Goal: Task Accomplishment & Management: Manage account settings

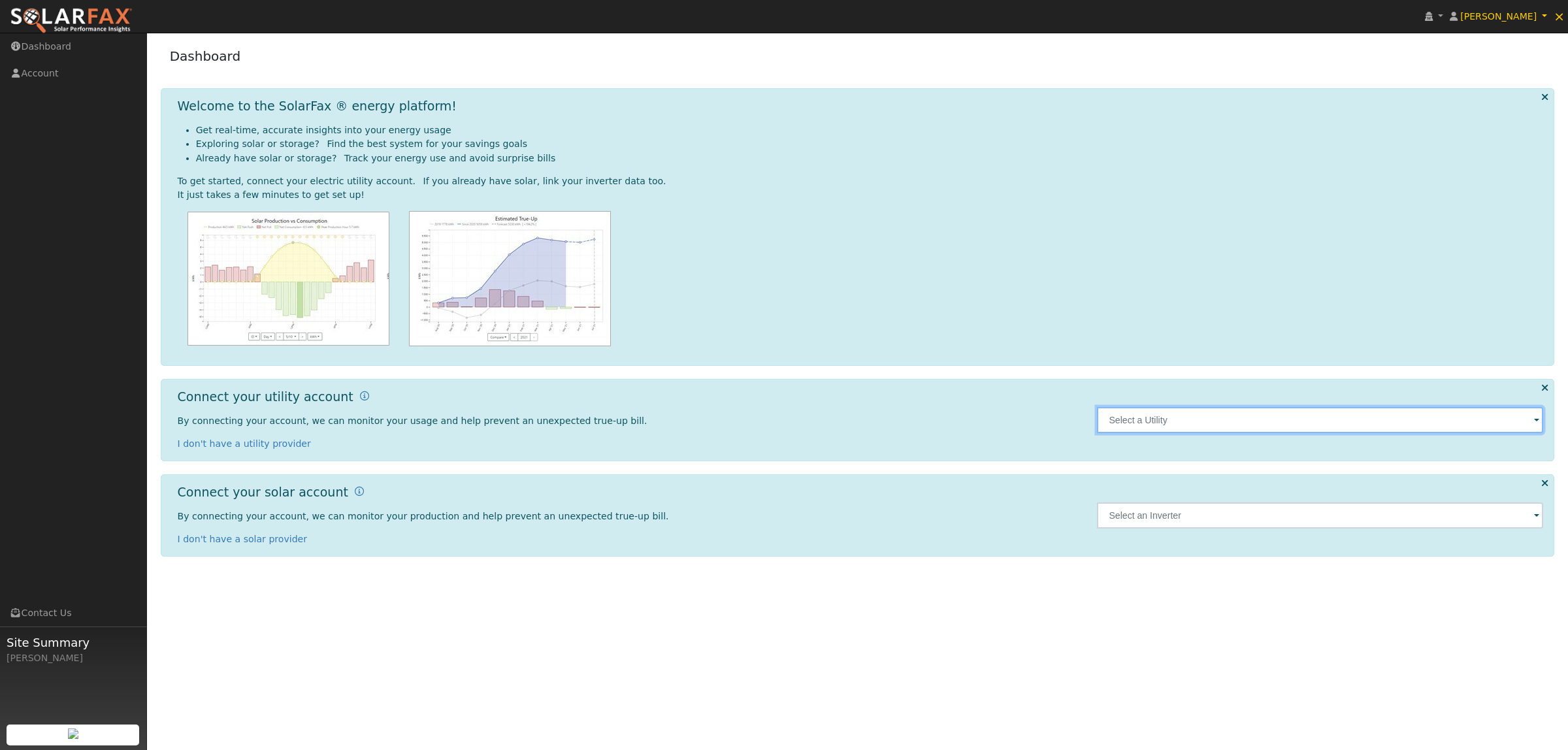
click at [1204, 418] on input "text" at bounding box center [1320, 420] width 446 height 26
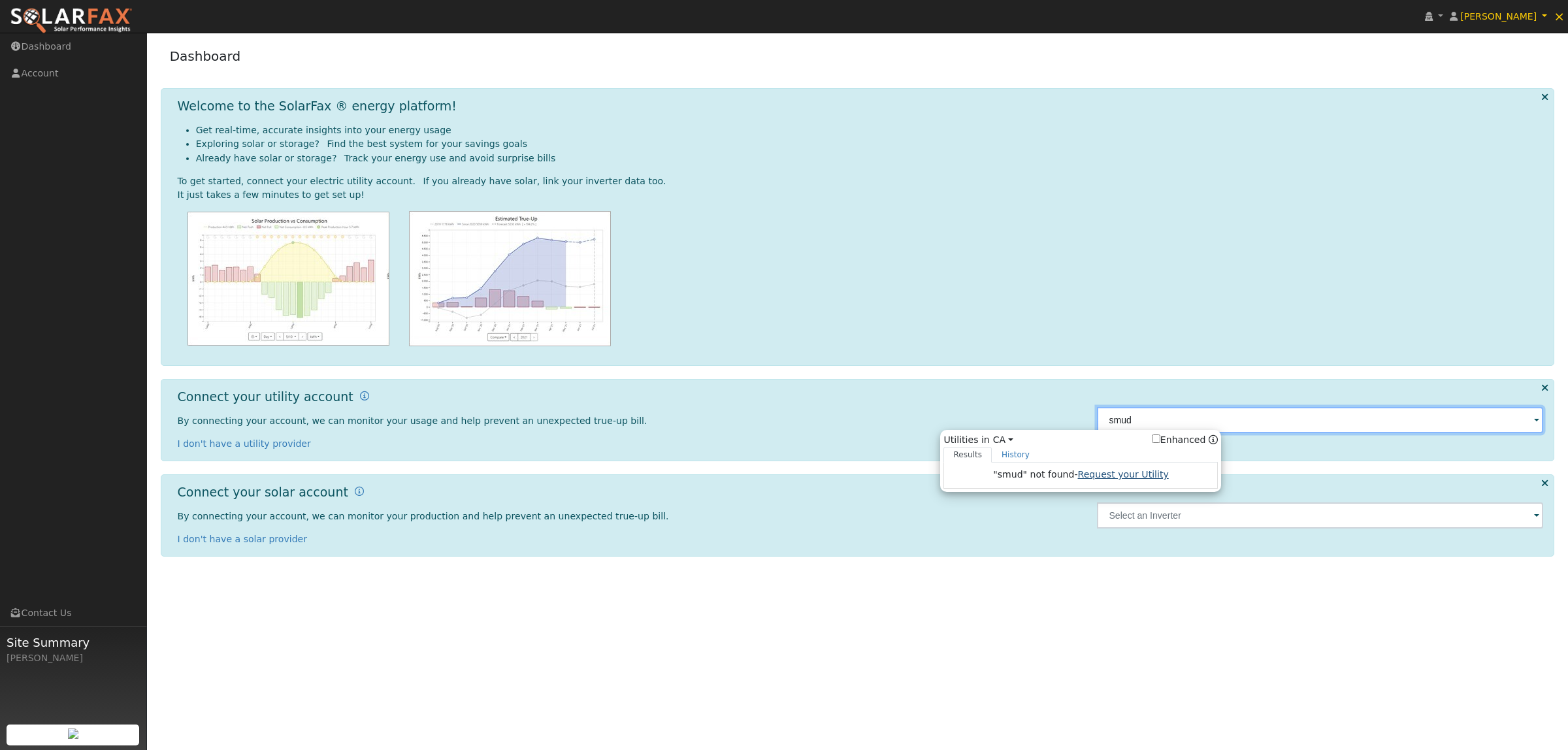
type input "smud"
click at [1144, 479] on link "Request your Utility" at bounding box center [1124, 474] width 91 height 11
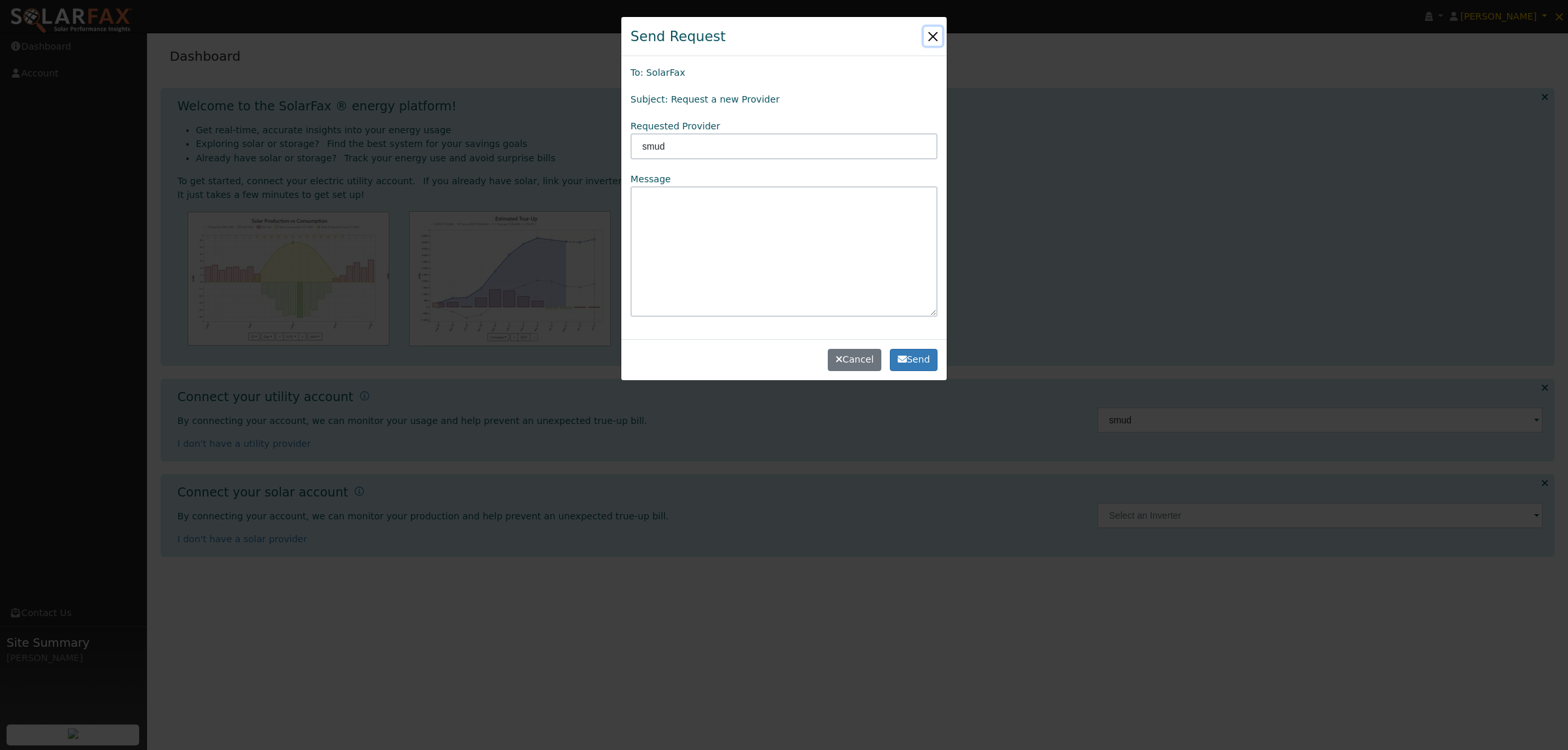
click at [932, 30] on button "button" at bounding box center [933, 36] width 18 height 18
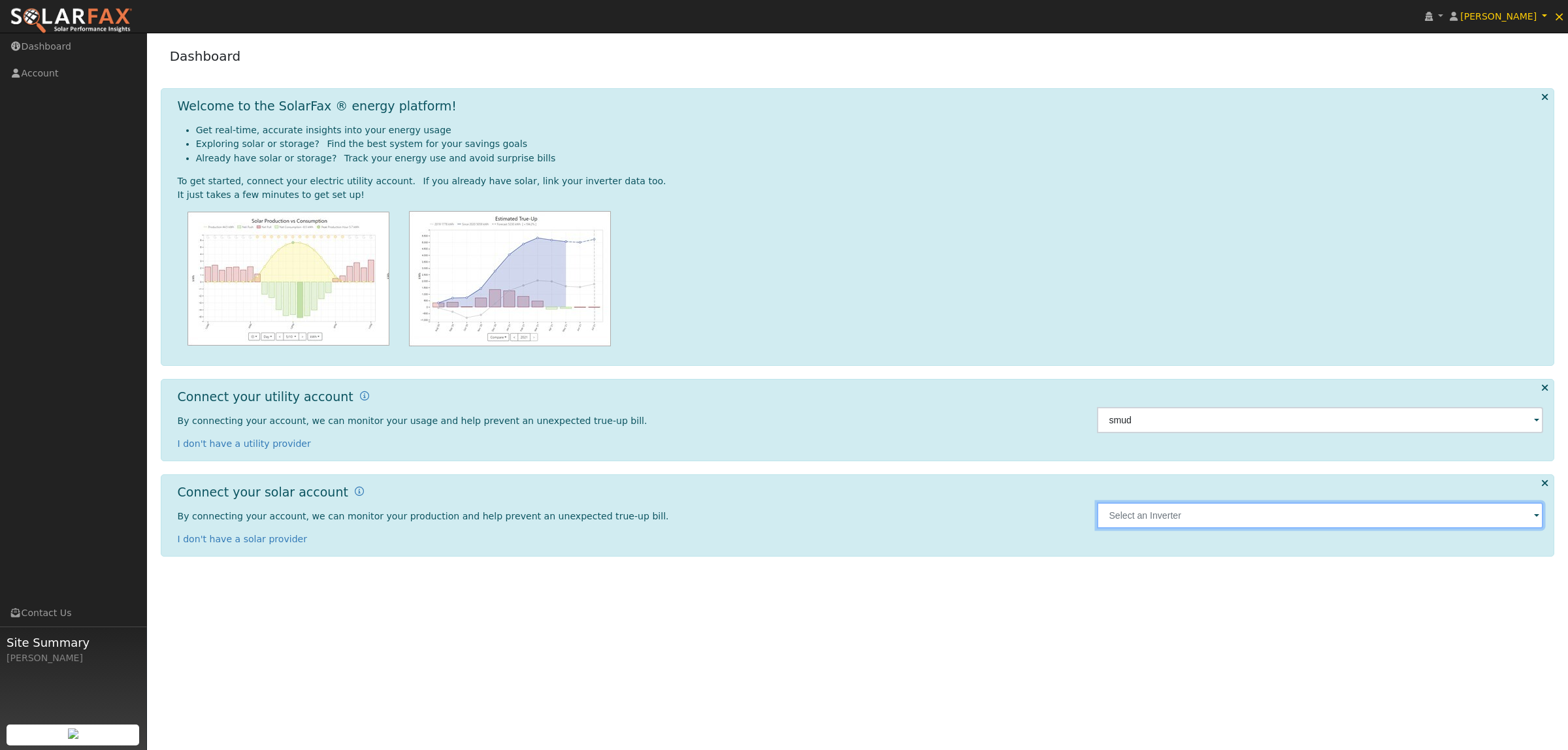
click at [1304, 524] on input "text" at bounding box center [1320, 515] width 446 height 26
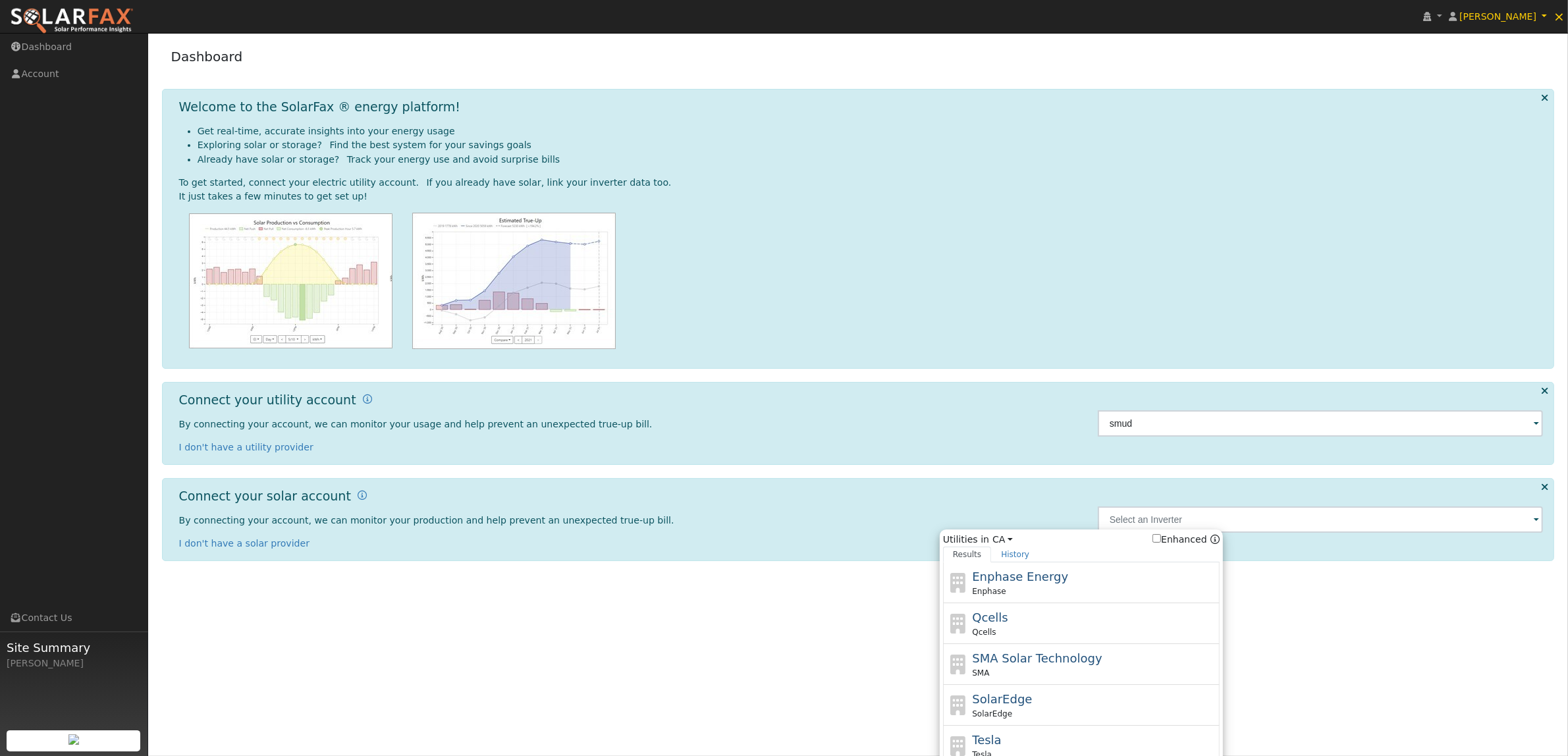
click at [752, 634] on div "User Profile First name Last name Email Email Notifications No Emails No Emails…" at bounding box center [858, 395] width 1420 height 723
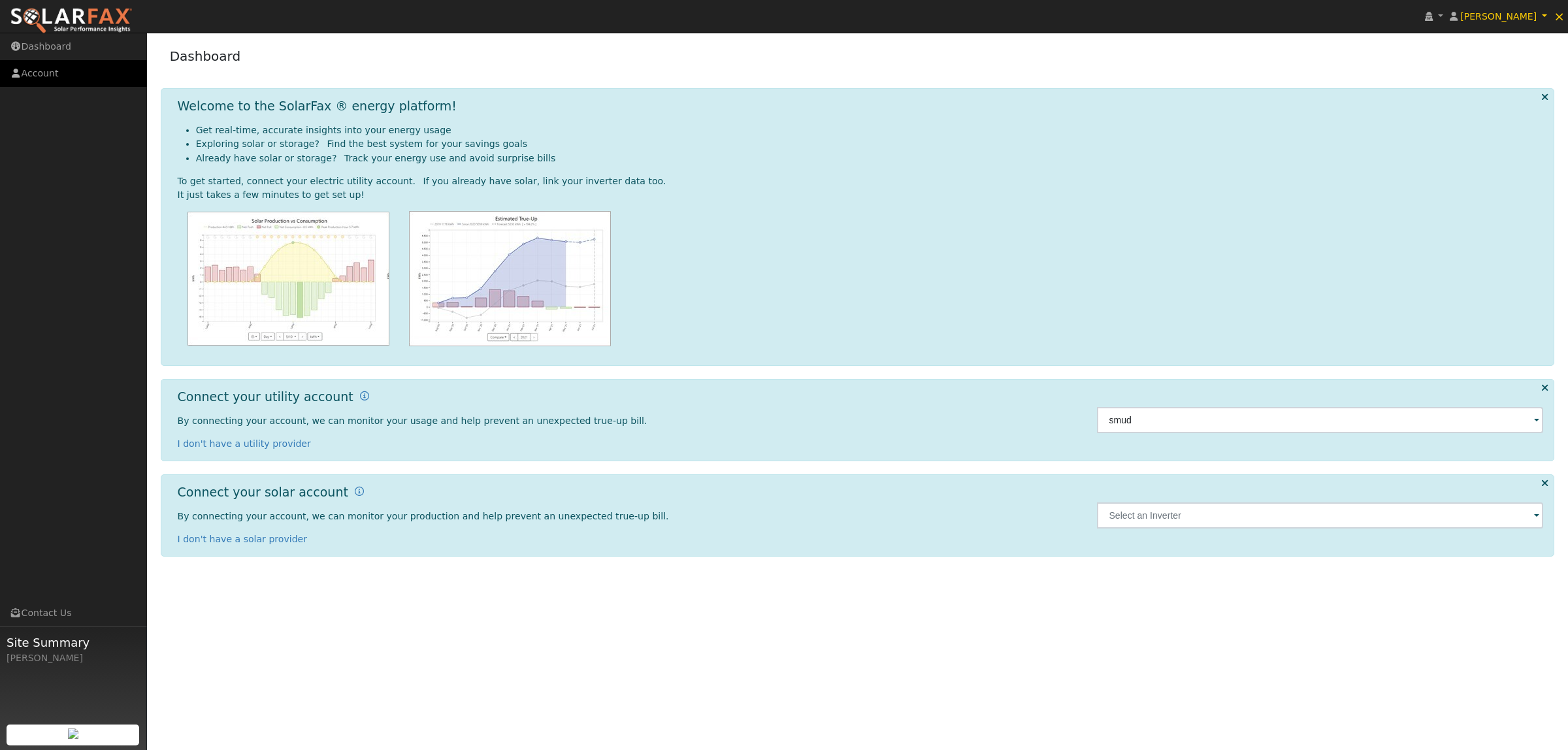
click at [23, 73] on link "Account" at bounding box center [74, 74] width 147 height 27
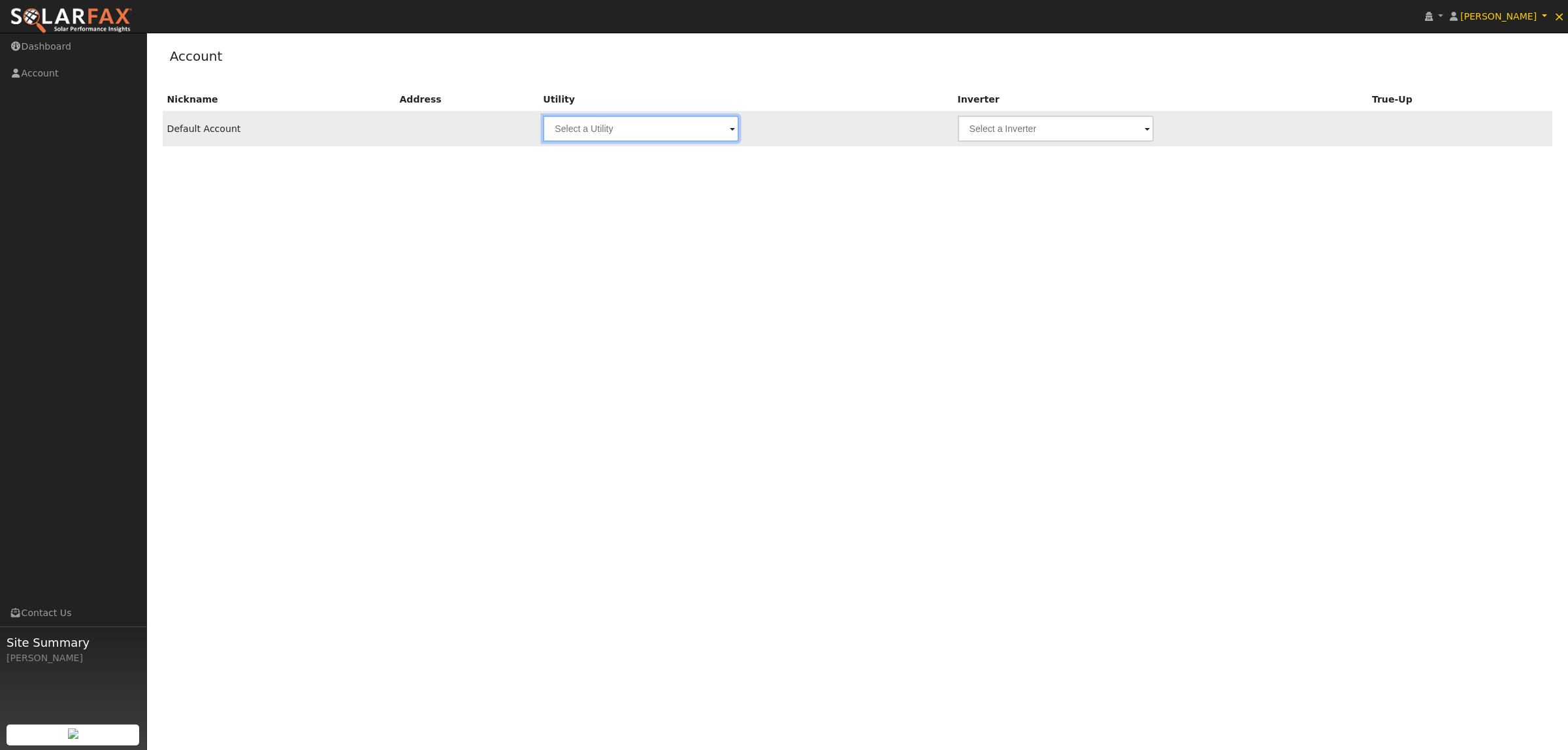
click at [661, 119] on input "text" at bounding box center [641, 128] width 196 height 26
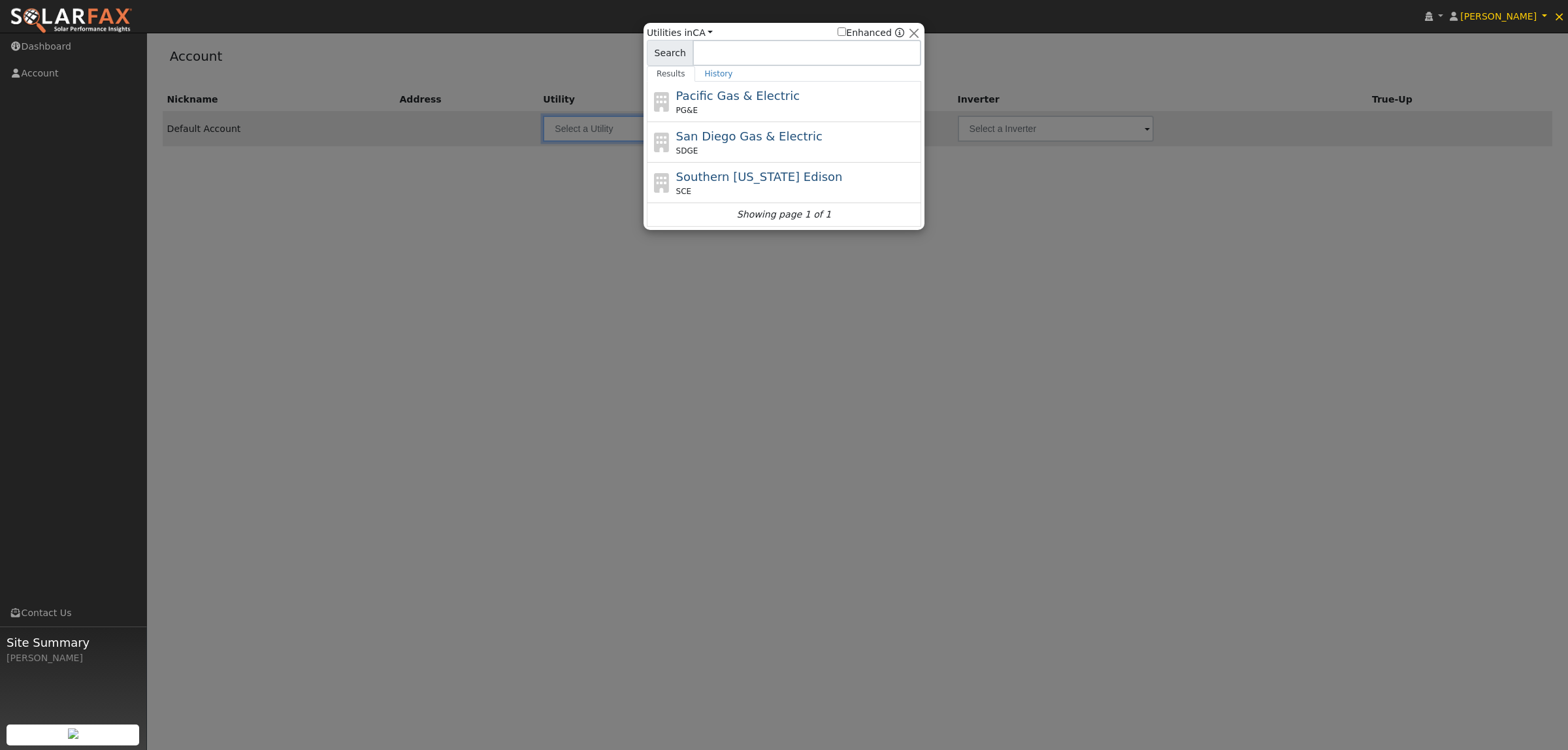
click at [435, 321] on div at bounding box center [784, 375] width 1568 height 750
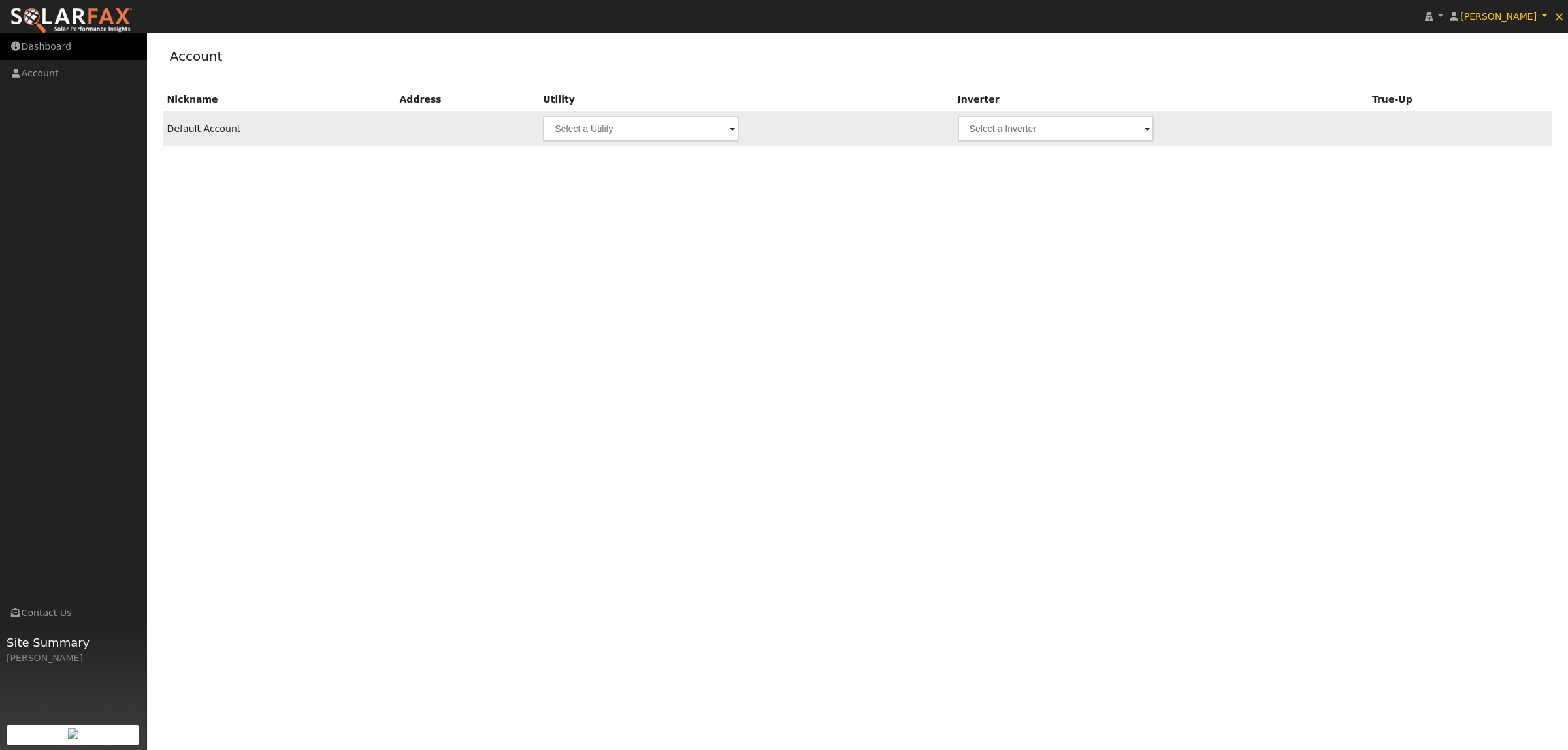
click at [15, 43] on icon at bounding box center [15, 46] width 12 height 9
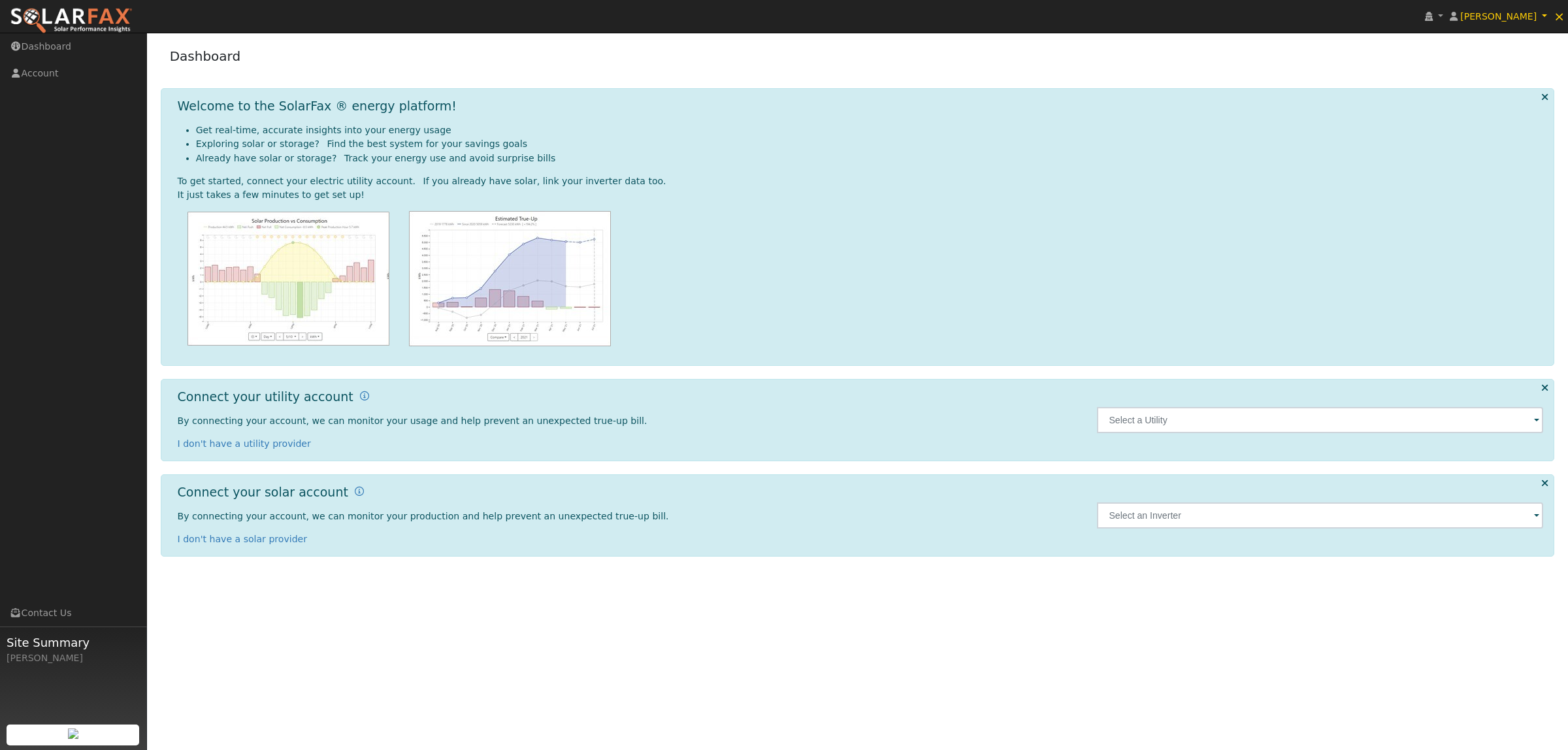
click at [1546, 95] on icon at bounding box center [1545, 97] width 7 height 10
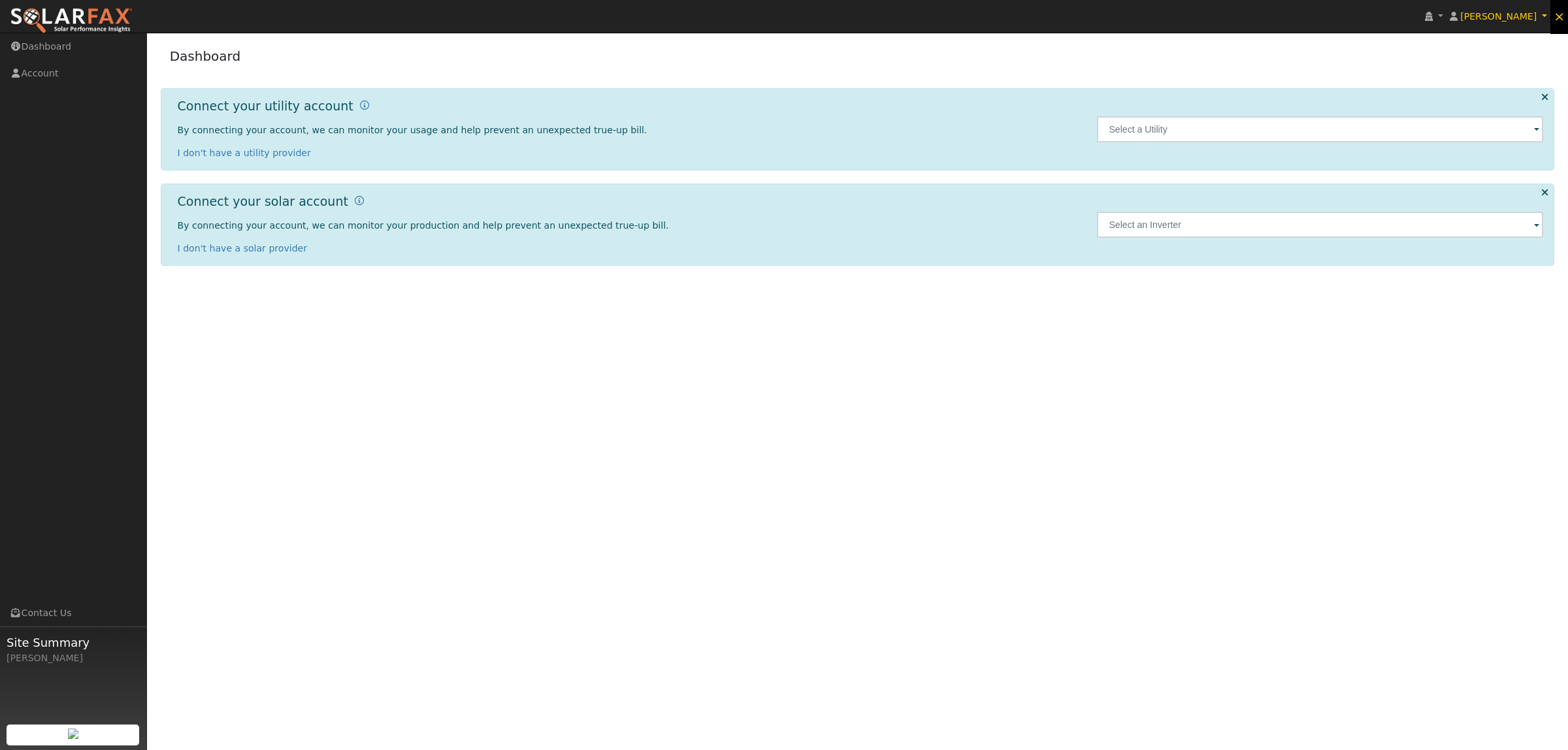
click at [1556, 21] on span "×" at bounding box center [1560, 16] width 11 height 15
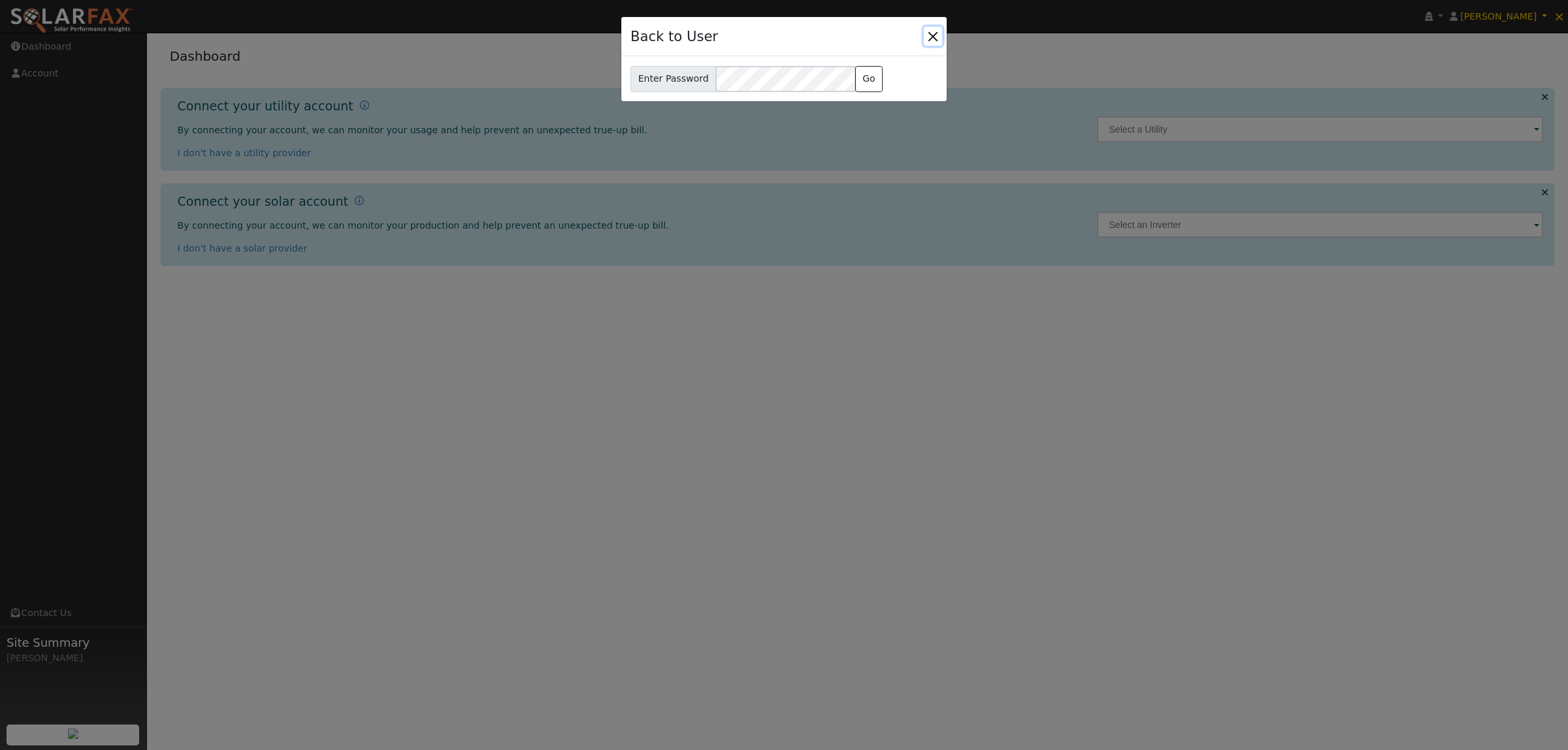
click at [933, 36] on button "Close" at bounding box center [933, 36] width 18 height 18
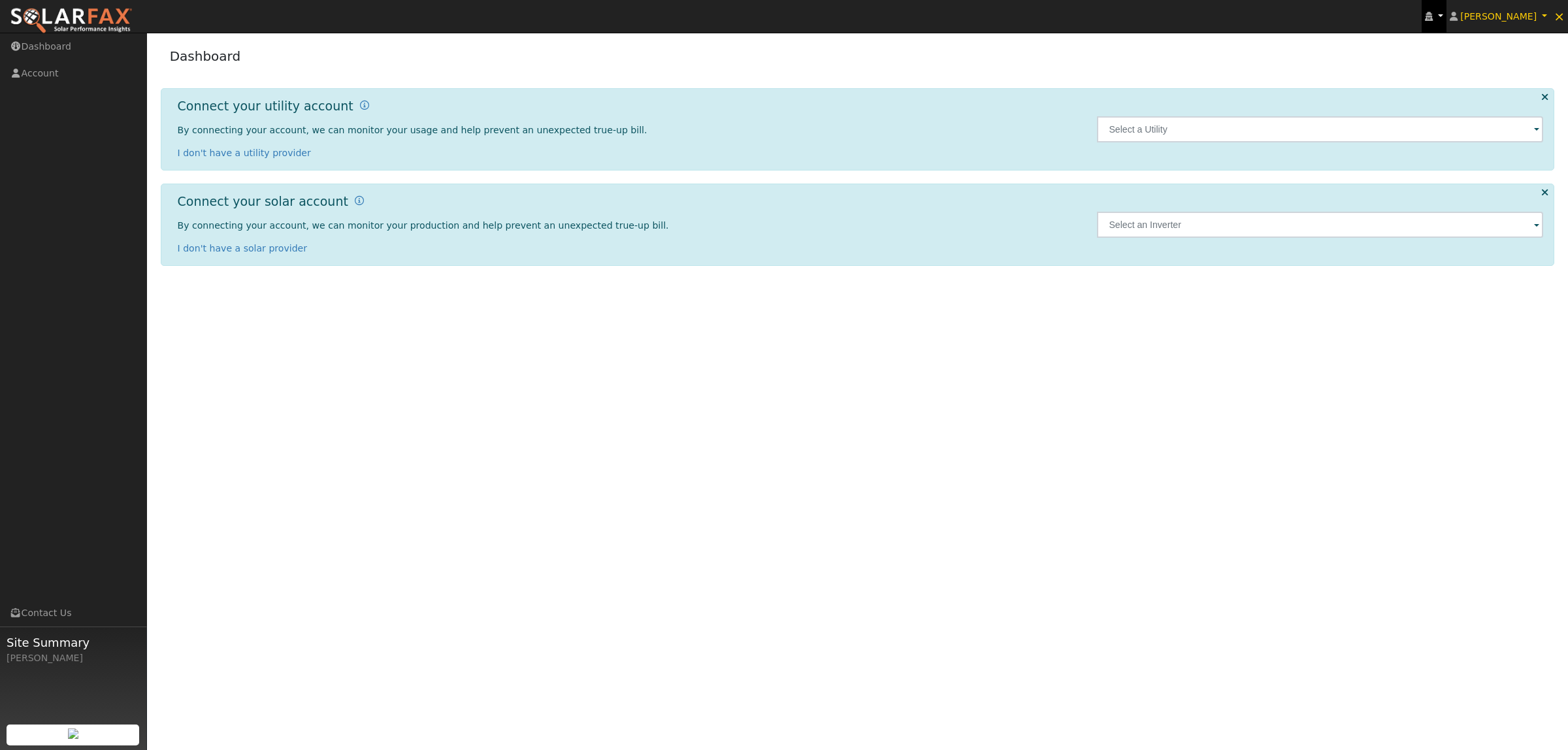
click at [1433, 20] on icon at bounding box center [1429, 16] width 8 height 9
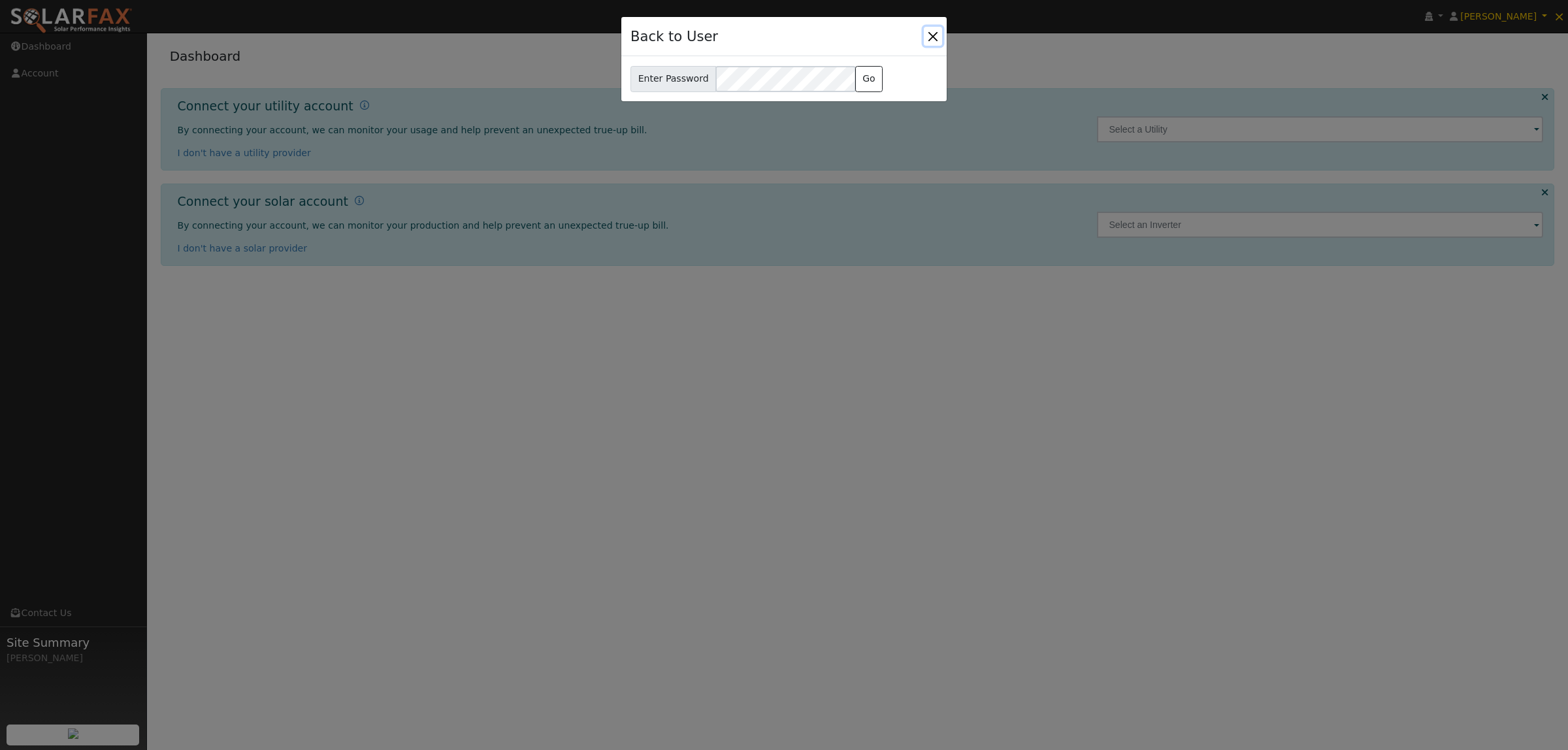
click at [939, 38] on button "Close" at bounding box center [933, 36] width 18 height 18
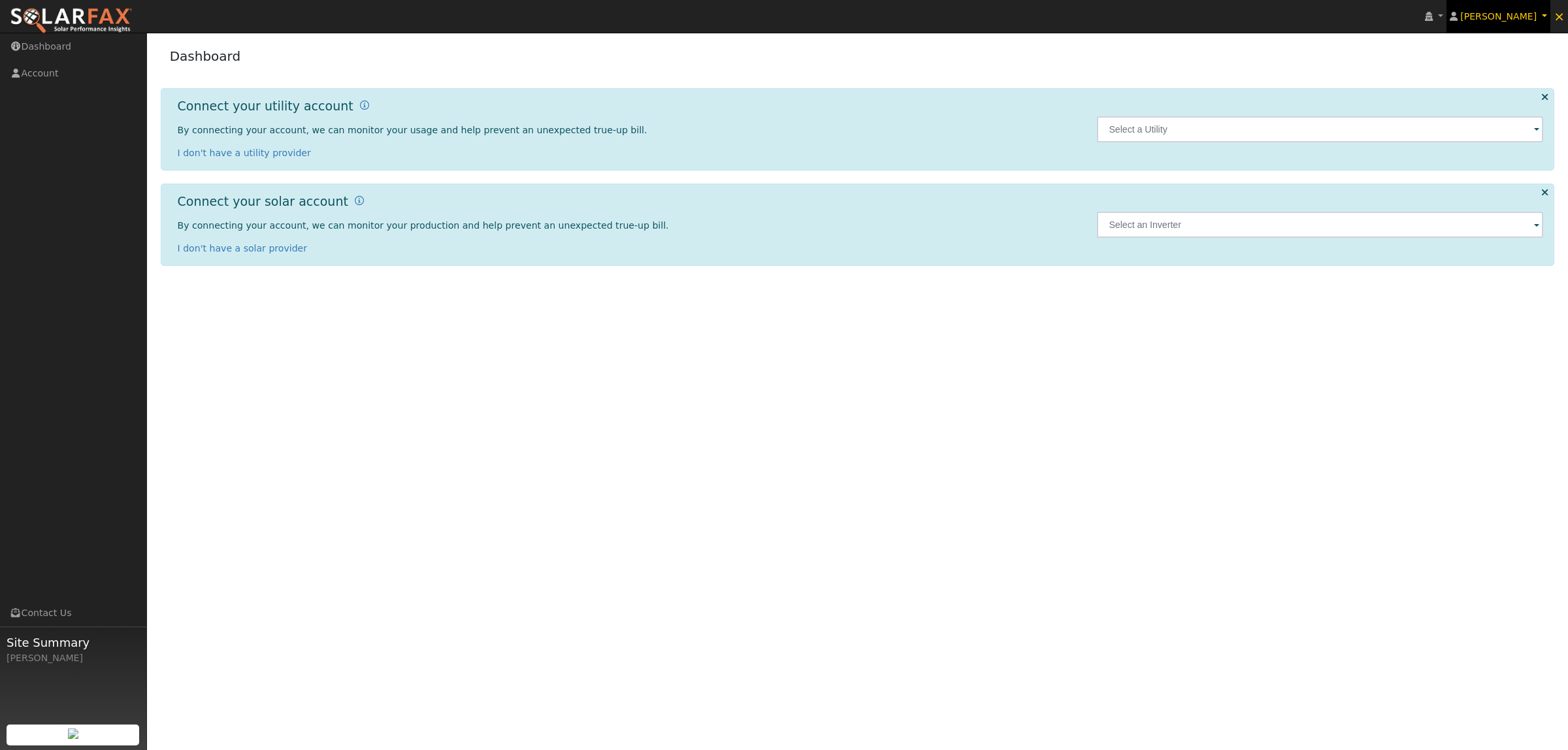
click at [1487, 15] on span "[PERSON_NAME]" at bounding box center [1499, 16] width 76 height 11
click at [1498, 51] on link "Profile" at bounding box center [1496, 48] width 107 height 18
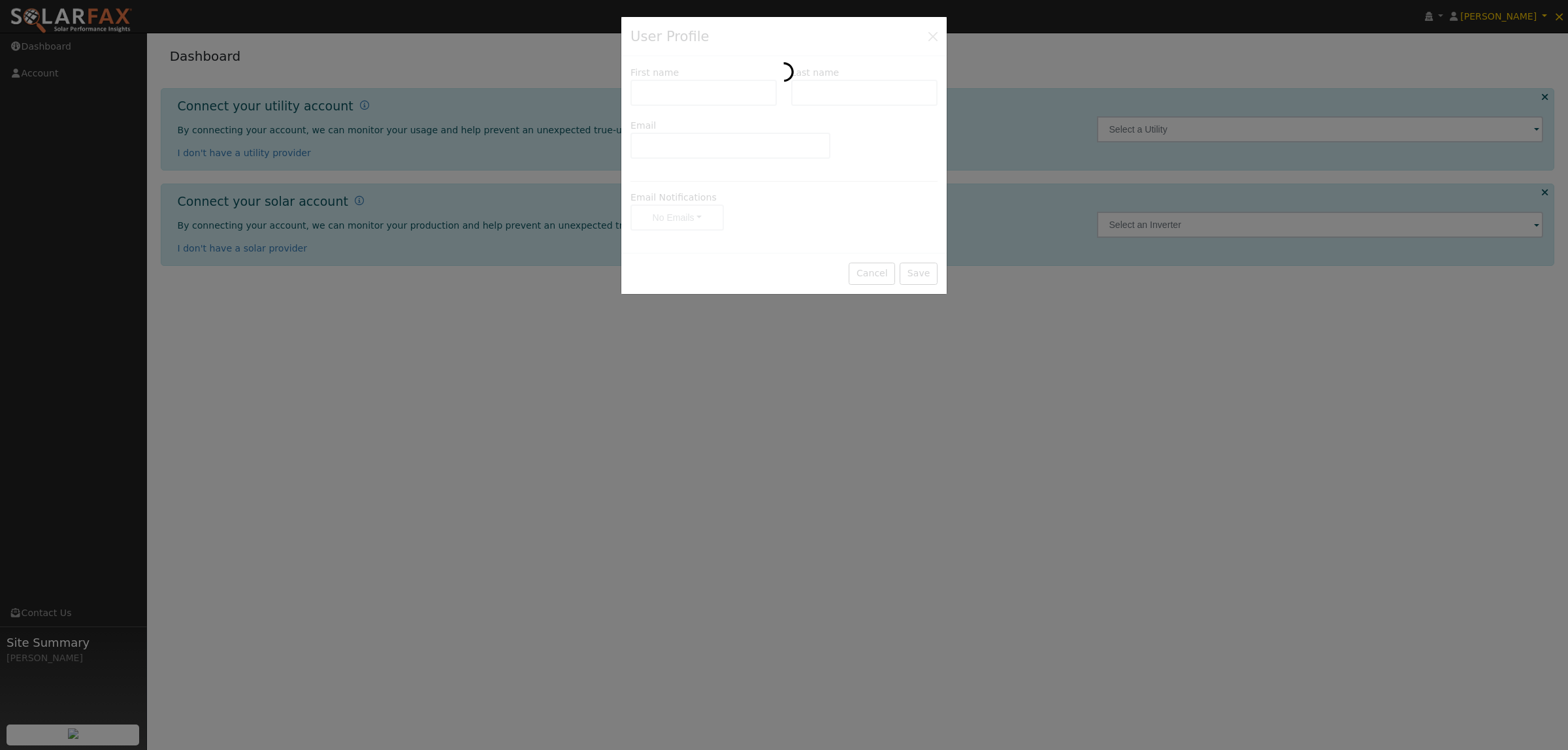
type input "Dennis"
type input "Wong"
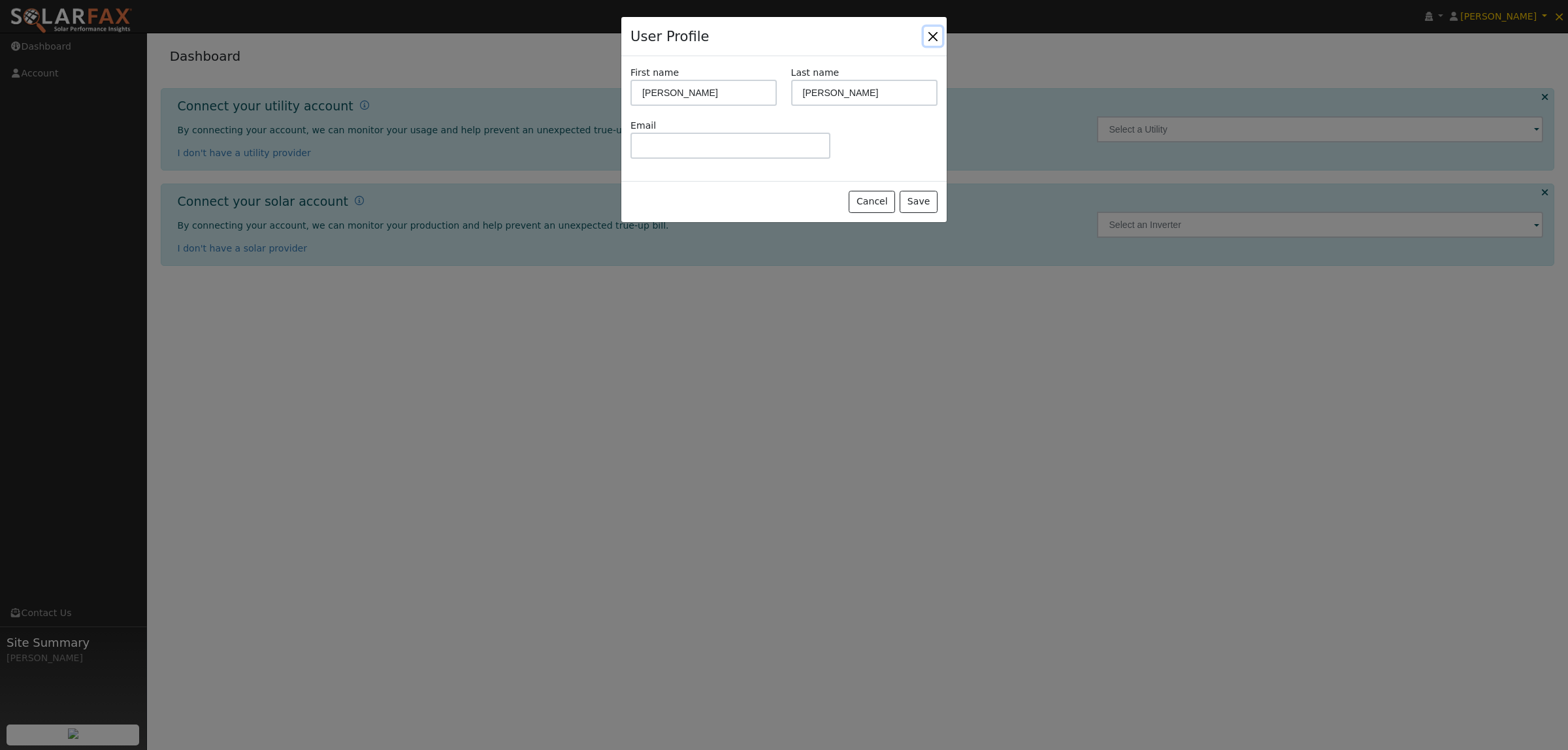
click at [934, 34] on button "Close" at bounding box center [933, 36] width 18 height 18
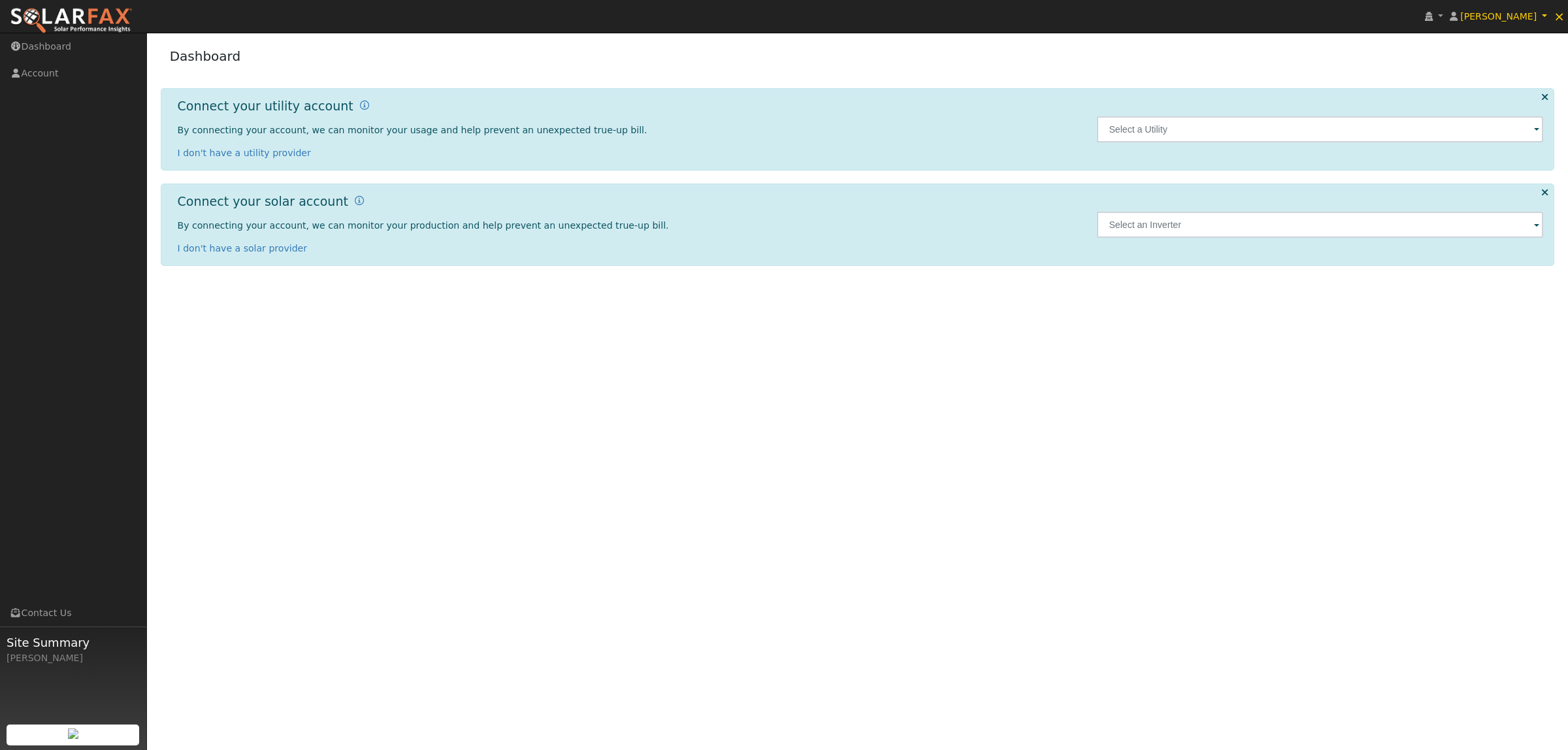
click at [72, 11] on img at bounding box center [71, 20] width 123 height 27
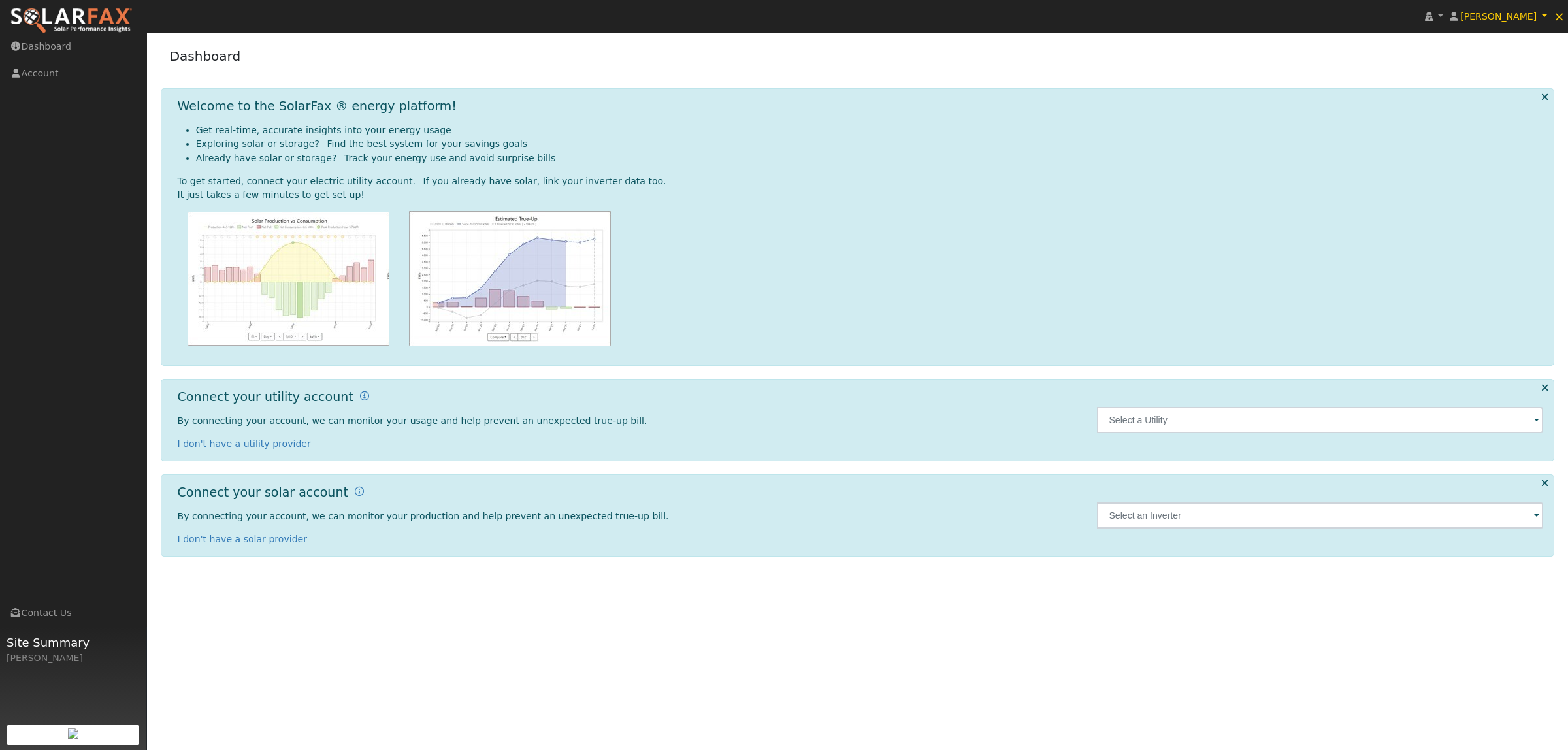
click at [50, 653] on div "[PERSON_NAME]" at bounding box center [73, 658] width 133 height 14
click at [41, 82] on link "Account" at bounding box center [74, 74] width 147 height 27
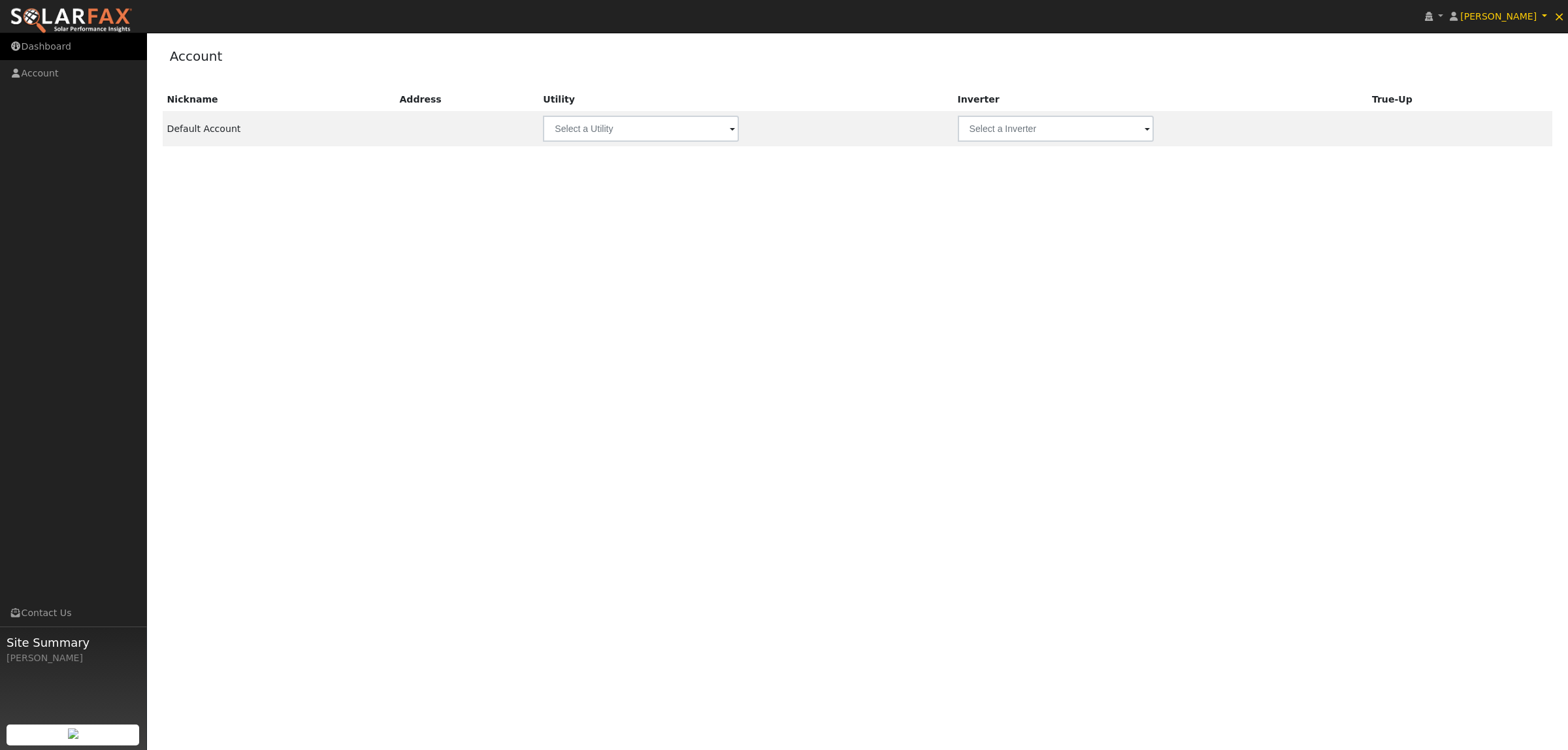
click at [61, 48] on link "Dashboard" at bounding box center [74, 47] width 147 height 27
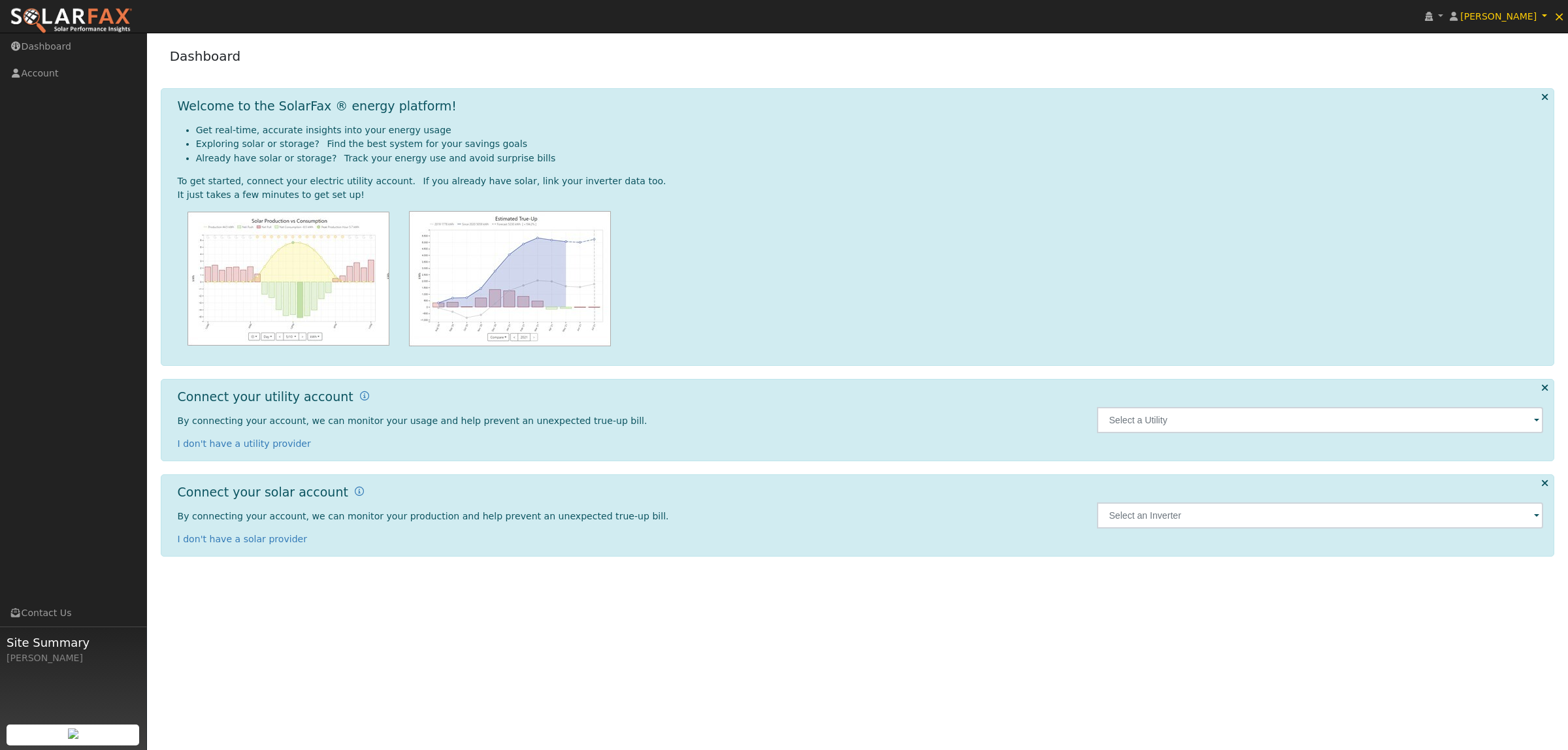
click at [55, 18] on img at bounding box center [71, 20] width 123 height 27
click at [1560, 18] on span "×" at bounding box center [1560, 16] width 11 height 15
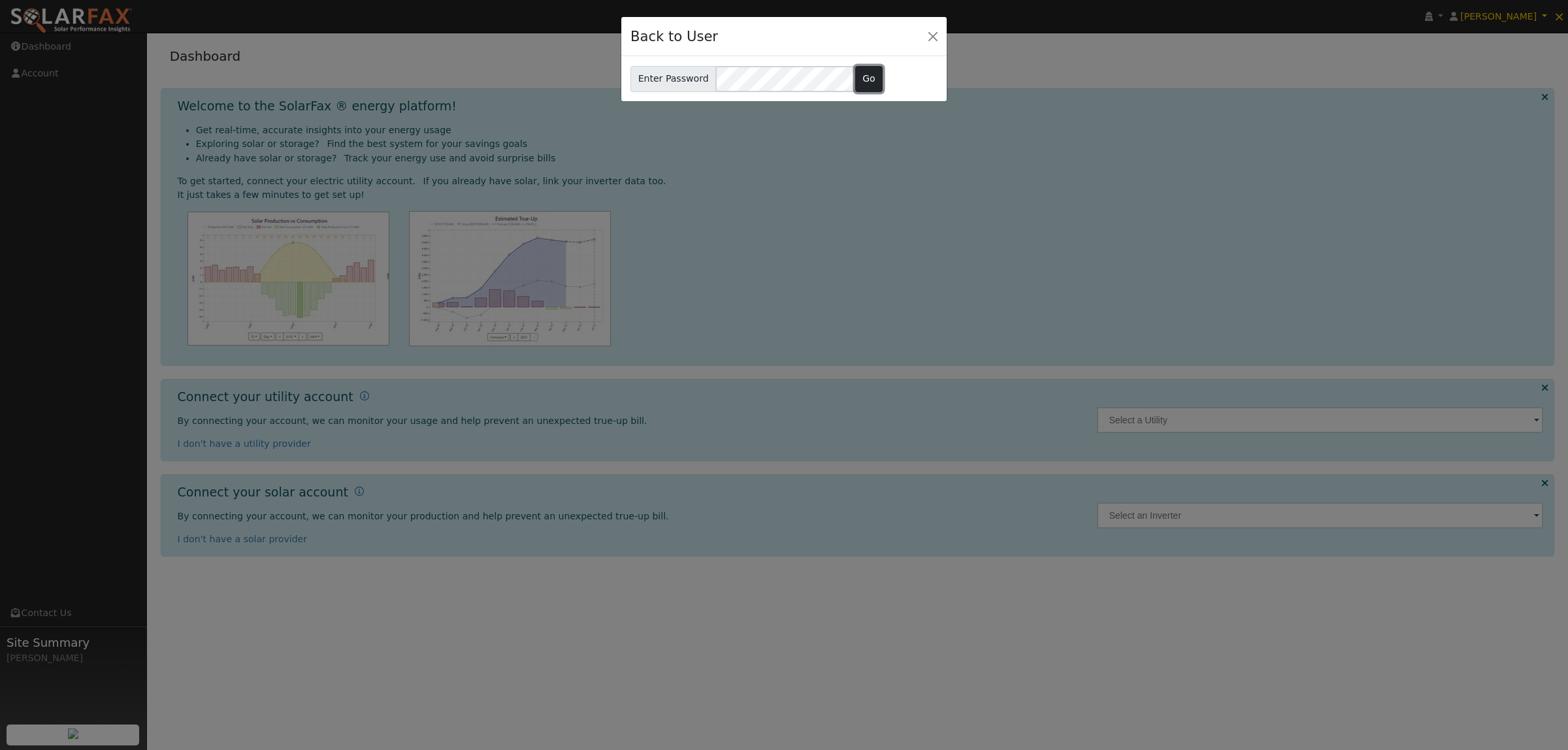
click at [860, 79] on button "Go" at bounding box center [869, 79] width 28 height 26
